Goal: Transaction & Acquisition: Purchase product/service

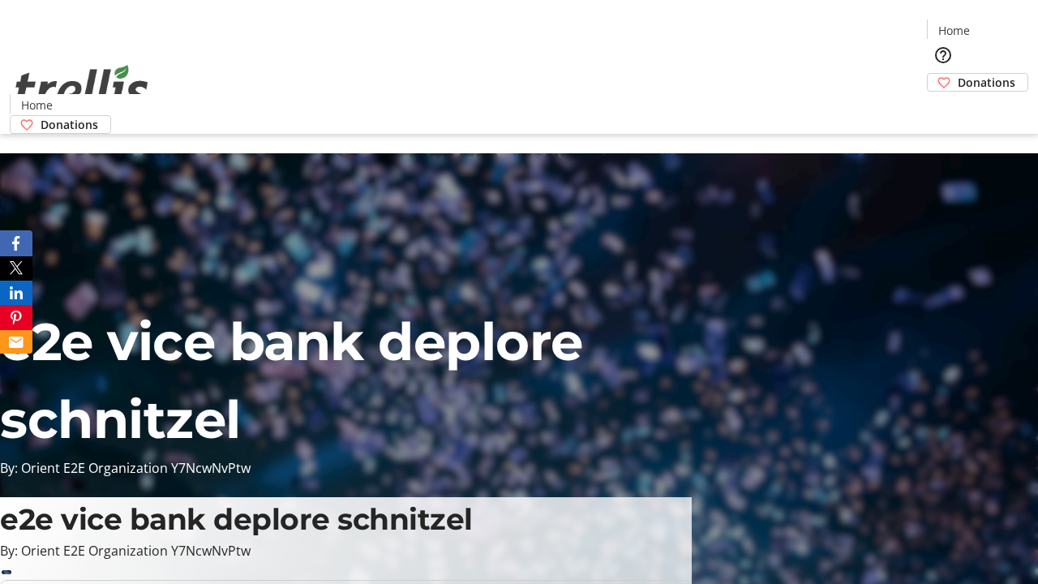
click at [958, 74] on span "Donations" at bounding box center [987, 82] width 58 height 17
